Goal: Obtain resource: Download file/media

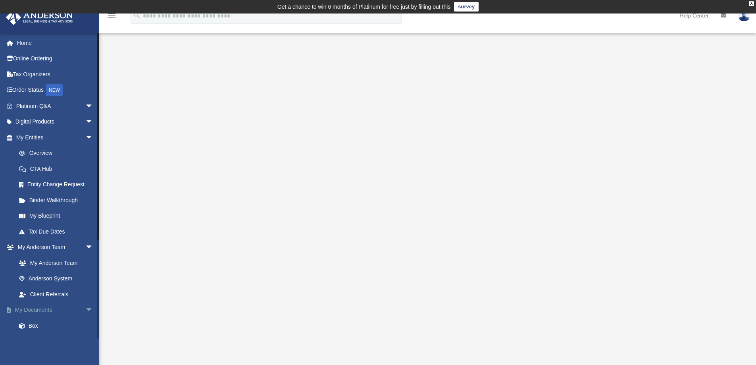
click at [85, 305] on span "arrow_drop_down" at bounding box center [93, 310] width 16 height 16
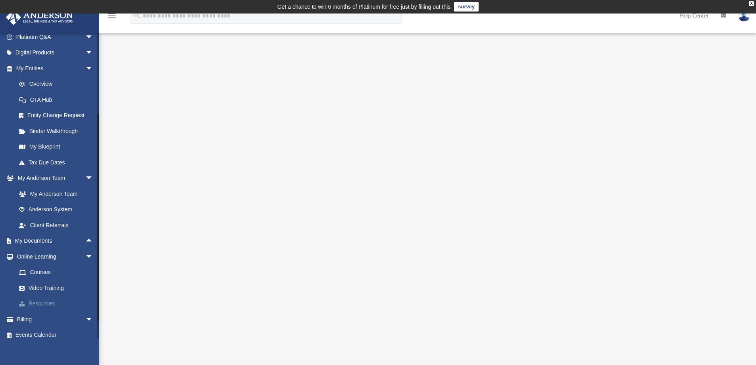
scroll to position [75, 0]
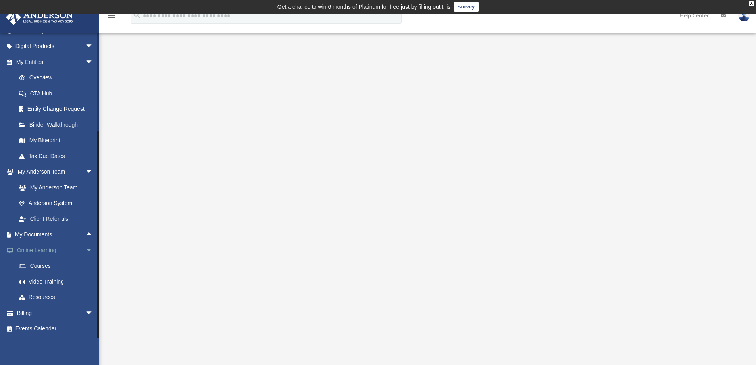
click at [38, 252] on link "Online Learning arrow_drop_down" at bounding box center [56, 250] width 100 height 16
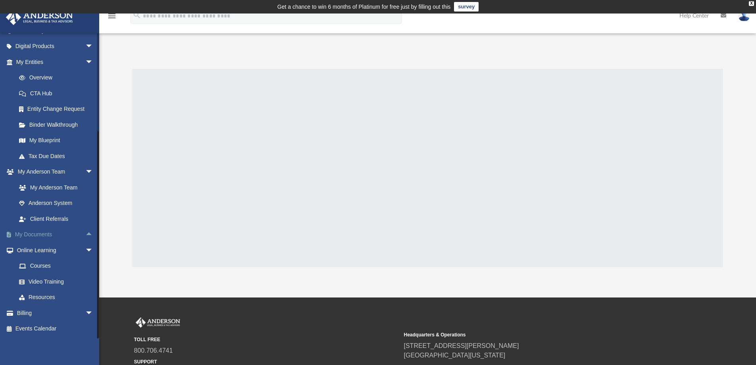
click at [38, 232] on link "My Documents arrow_drop_up" at bounding box center [56, 235] width 100 height 16
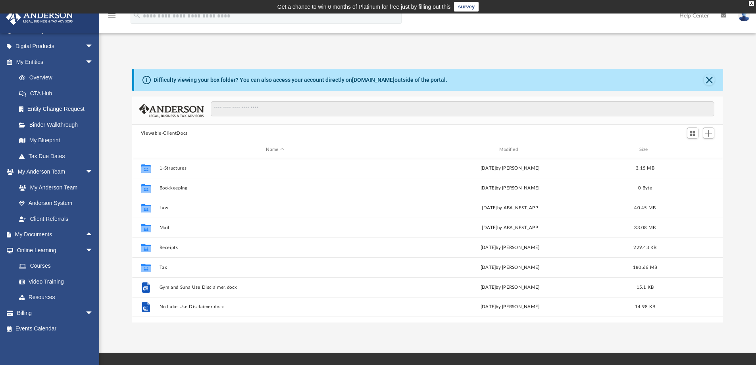
scroll to position [175, 585]
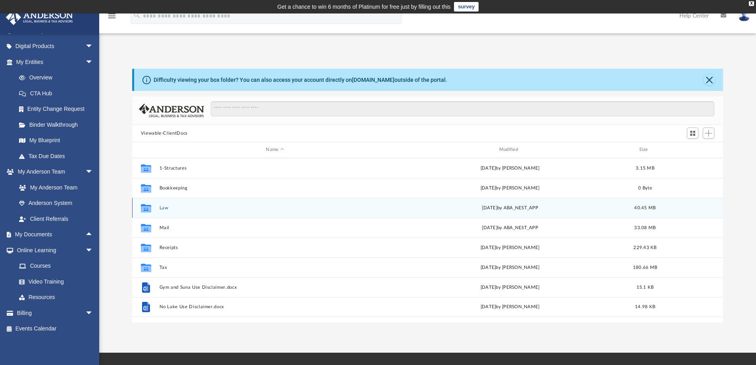
click at [164, 208] on button "Law" at bounding box center [274, 207] width 231 height 5
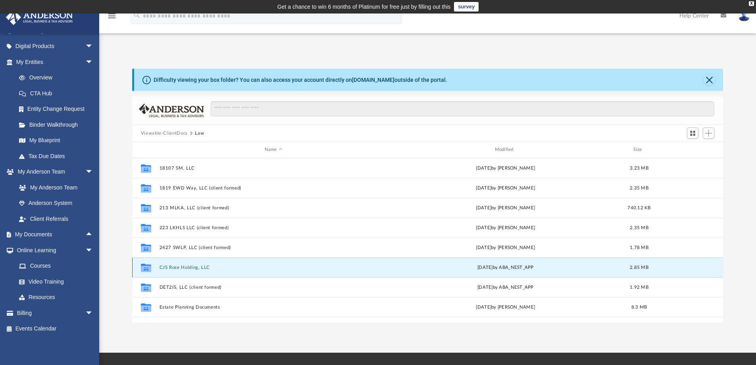
click at [171, 266] on button "CJS Rose Holding, LLC" at bounding box center [273, 267] width 229 height 5
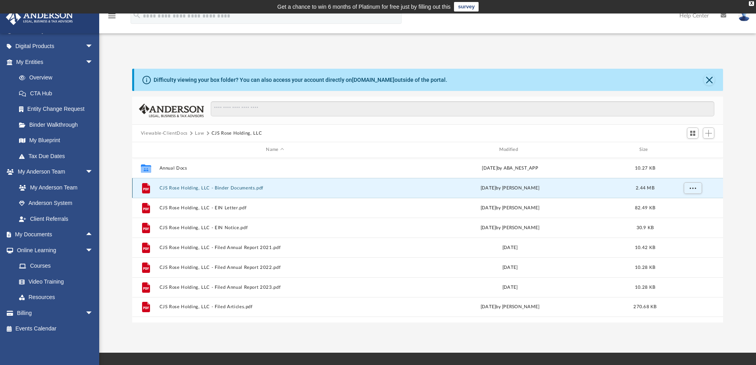
click at [202, 188] on button "CJS Rose Holding, LLC - Binder Documents.pdf" at bounding box center [274, 187] width 231 height 5
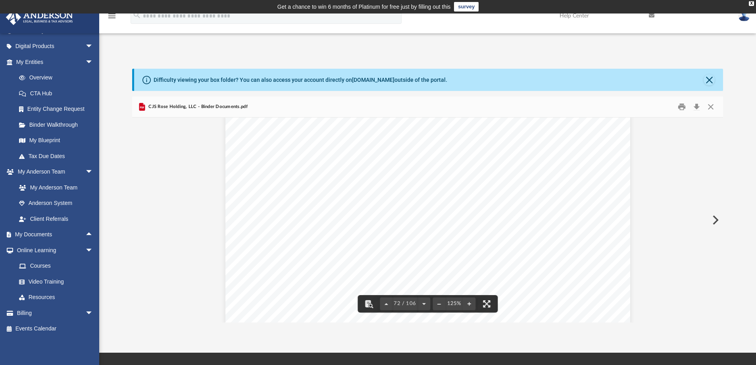
scroll to position [38074, 0]
click at [715, 104] on button "Close" at bounding box center [710, 107] width 14 height 12
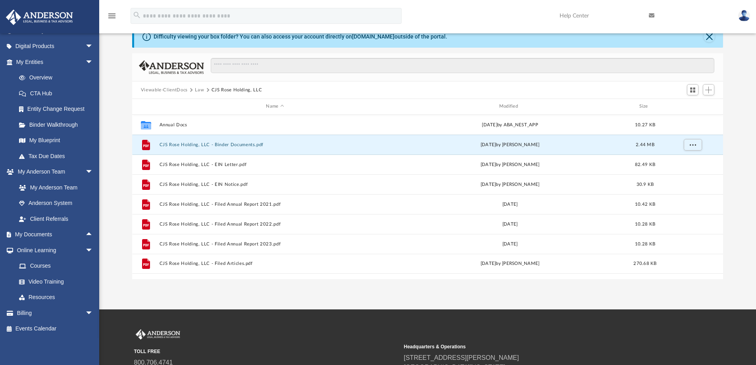
scroll to position [0, 0]
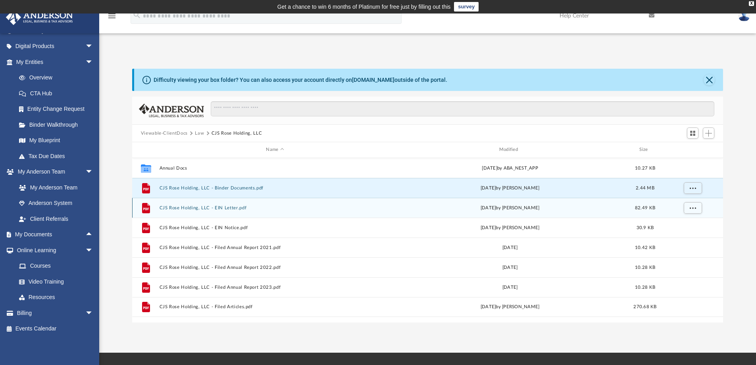
click at [176, 207] on button "CJS Rose Holding, LLC - EIN Letter.pdf" at bounding box center [274, 207] width 231 height 5
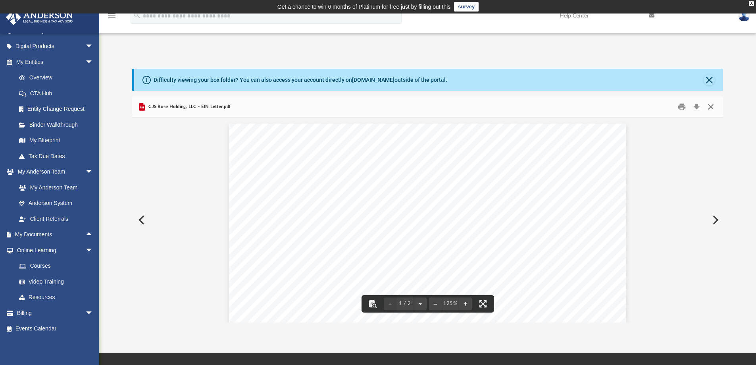
click at [711, 103] on button "Close" at bounding box center [710, 107] width 14 height 12
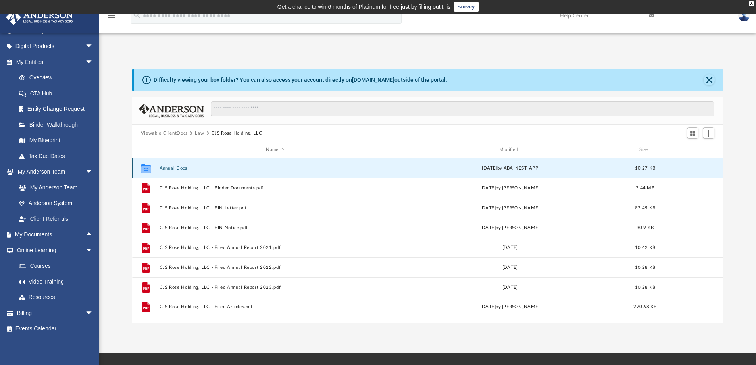
click at [161, 168] on button "Annual Docs" at bounding box center [274, 167] width 231 height 5
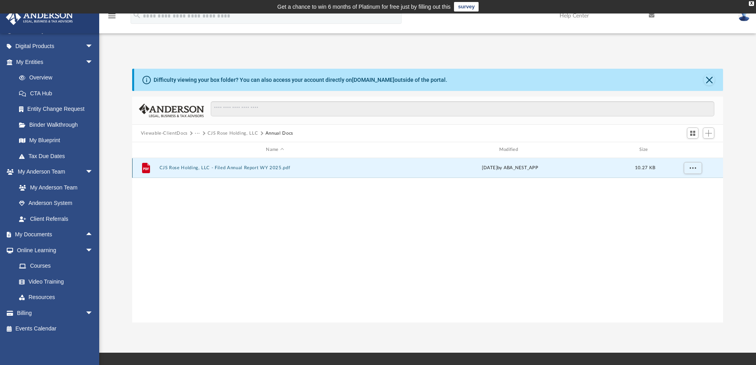
click at [181, 168] on button "CJS Rose Holding, LLC - Filed Annual Report WY 2025.pdf" at bounding box center [274, 167] width 231 height 5
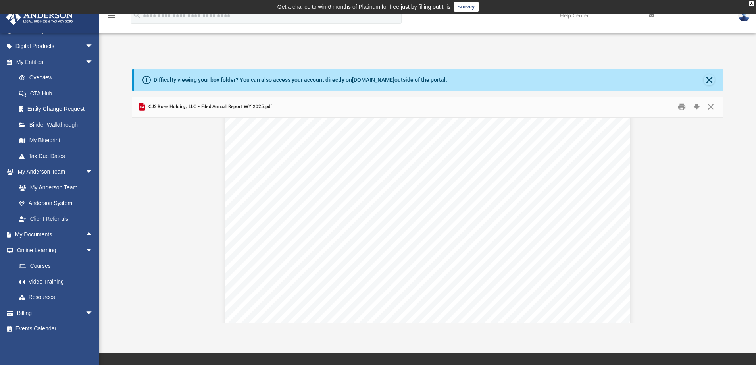
scroll to position [866, 0]
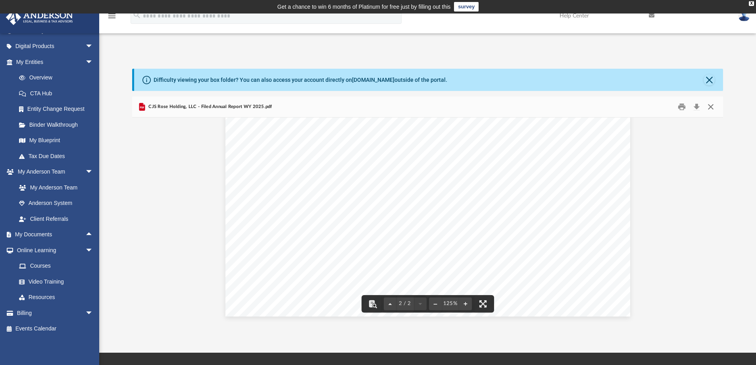
click at [711, 106] on button "Close" at bounding box center [710, 107] width 14 height 12
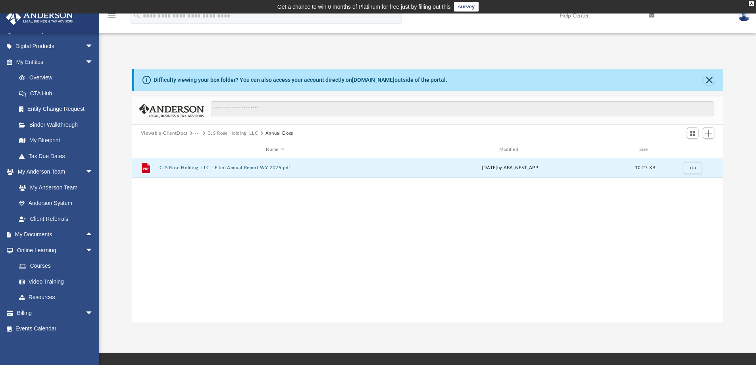
click at [219, 133] on button "CJS Rose Holding, LLC" at bounding box center [232, 133] width 51 height 7
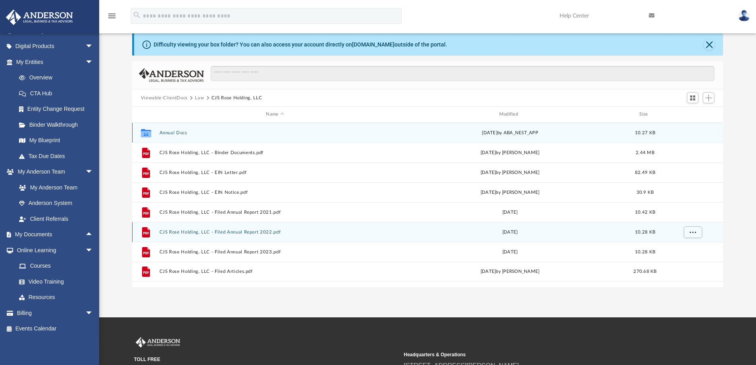
scroll to position [53, 0]
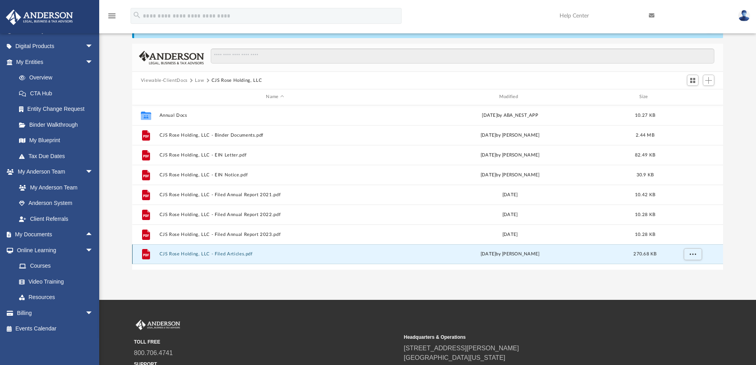
click at [184, 254] on button "CJS Rose Holding, LLC - Filed Articles.pdf" at bounding box center [274, 253] width 231 height 5
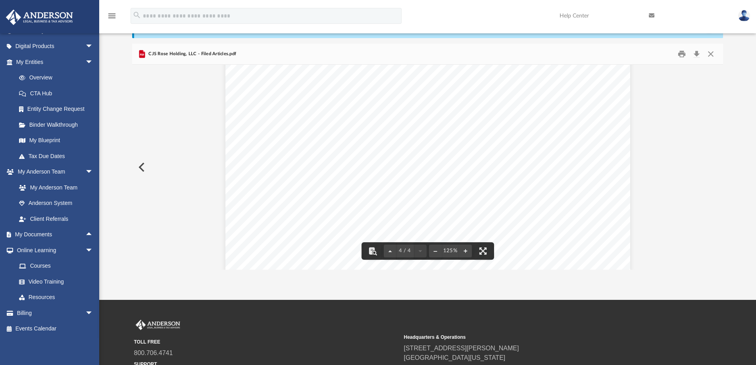
scroll to position [1938, 0]
click at [712, 56] on button "Close" at bounding box center [710, 54] width 14 height 12
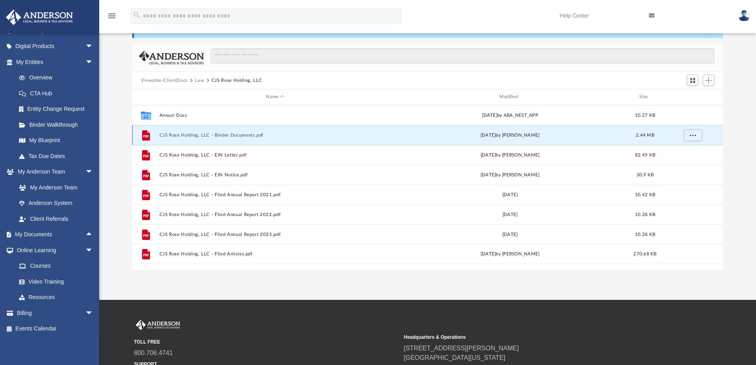
click at [186, 136] on button "CJS Rose Holding, LLC - Binder Documents.pdf" at bounding box center [274, 135] width 231 height 5
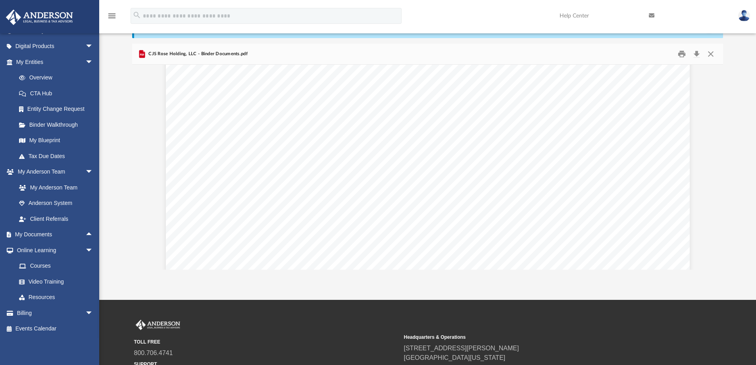
scroll to position [53189, 0]
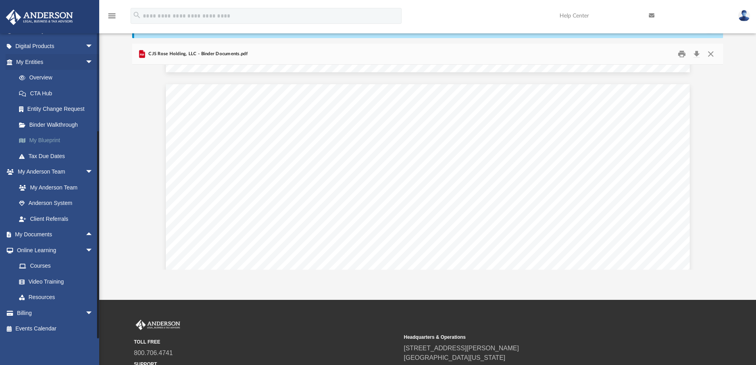
click at [40, 141] on link "My Blueprint" at bounding box center [58, 141] width 94 height 16
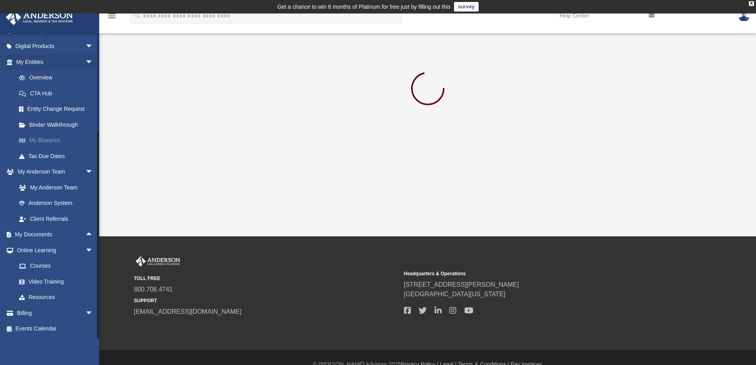
click at [42, 137] on link "My Blueprint" at bounding box center [58, 141] width 94 height 16
